Goal: Find specific page/section: Find specific page/section

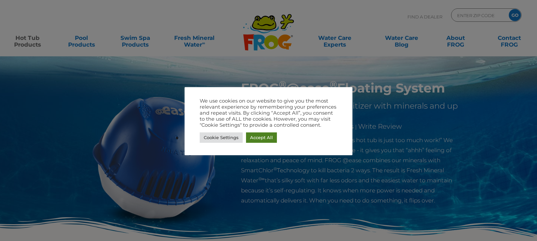
click at [259, 137] on link "Accept All" at bounding box center [261, 138] width 31 height 10
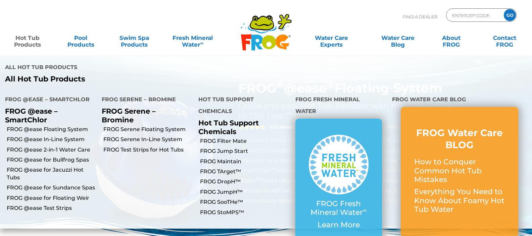
click at [24, 42] on link "Hot Tub Products" at bounding box center [28, 37] width 42 height 13
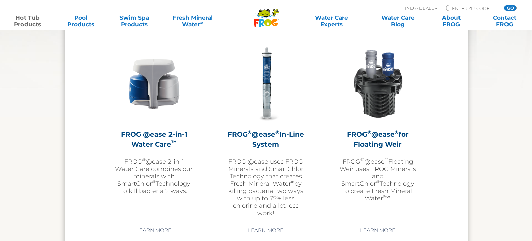
scroll to position [806, 0]
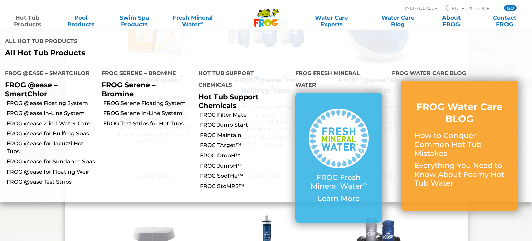
click at [31, 23] on link "Hot Tub Products" at bounding box center [28, 20] width 42 height 13
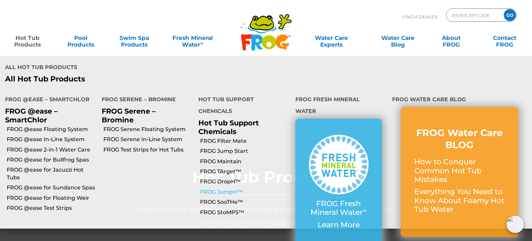
click at [220, 189] on link "FROG JumpH™" at bounding box center [245, 192] width 90 height 7
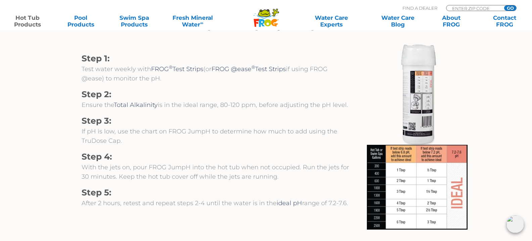
scroll to position [705, 0]
